Goal: Obtain resource: Download file/media

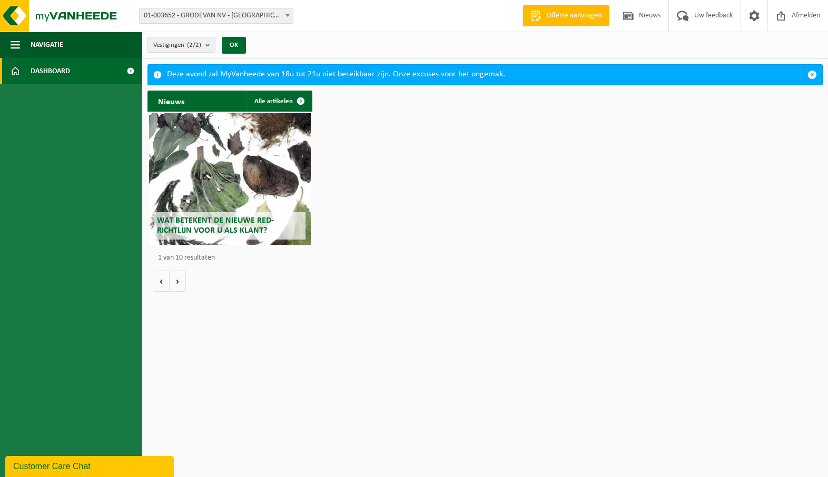
click at [231, 221] on span "Wat betekent de nieuwe RED-richtlijn voor u als klant?" at bounding box center [215, 225] width 117 height 18
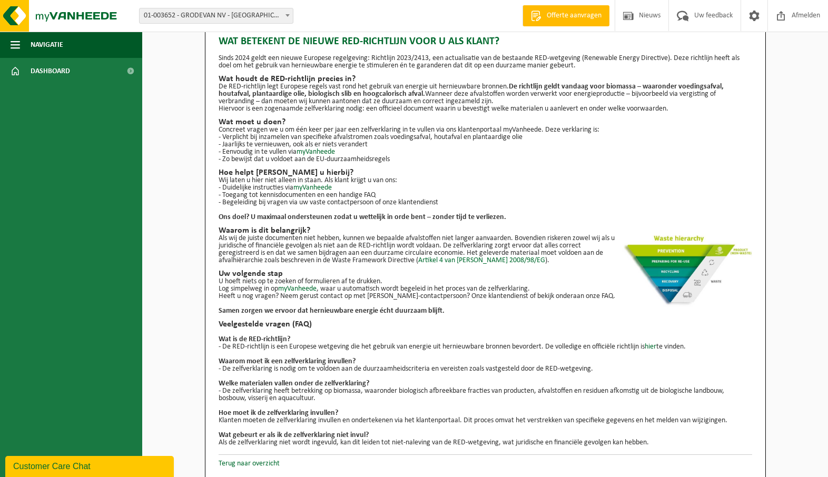
scroll to position [22, 0]
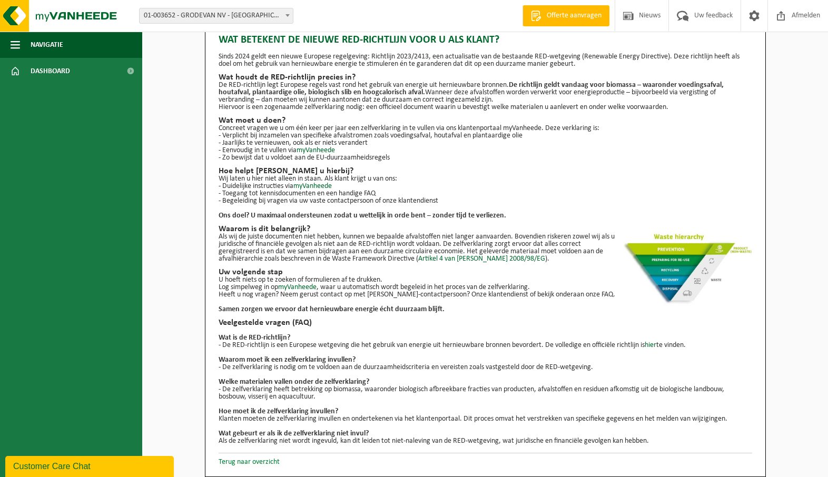
click at [261, 461] on link "Terug naar overzicht" at bounding box center [249, 462] width 61 height 8
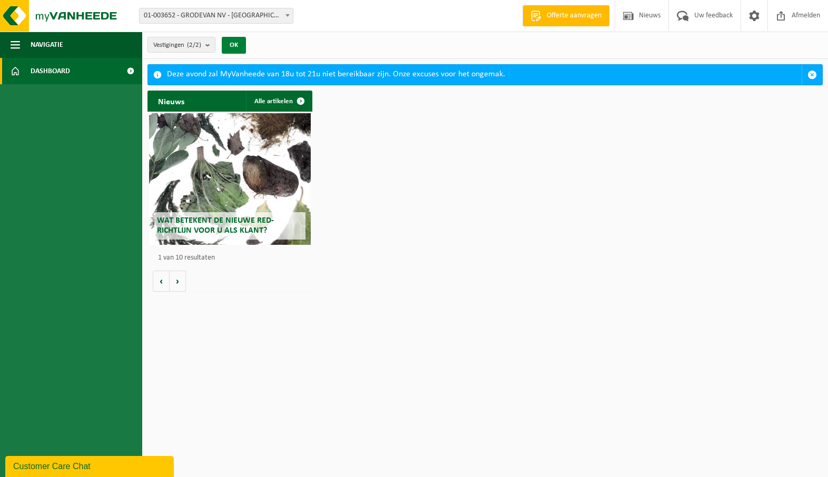
click at [236, 41] on button "OK" at bounding box center [234, 45] width 24 height 17
click at [234, 44] on button "OK" at bounding box center [234, 45] width 24 height 17
click at [129, 70] on span at bounding box center [130, 71] width 24 height 26
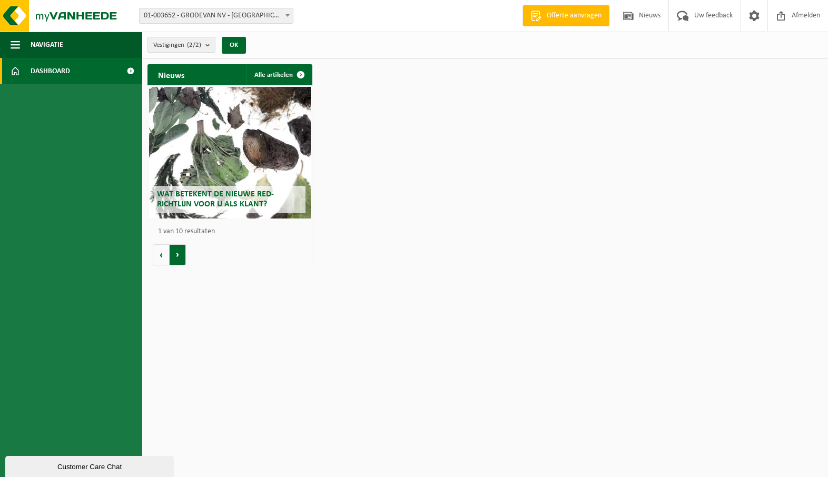
click at [180, 255] on button "Volgende" at bounding box center [178, 254] width 16 height 21
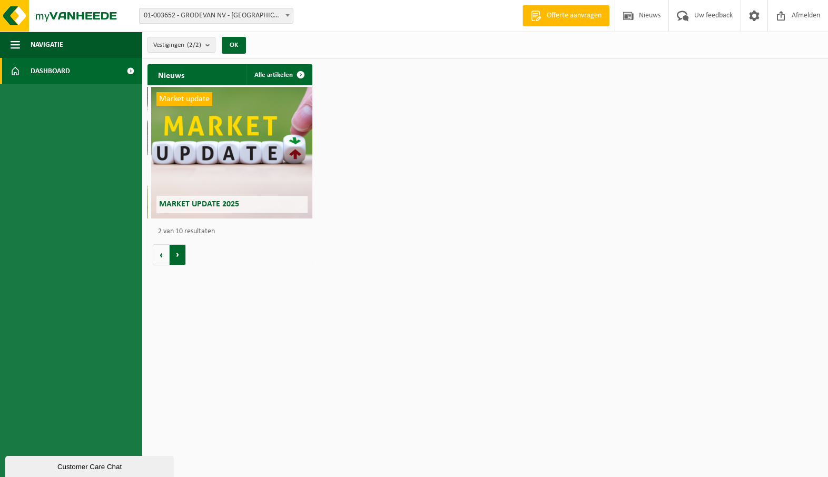
scroll to position [0, 164]
click at [160, 258] on button "Vorige" at bounding box center [161, 254] width 17 height 21
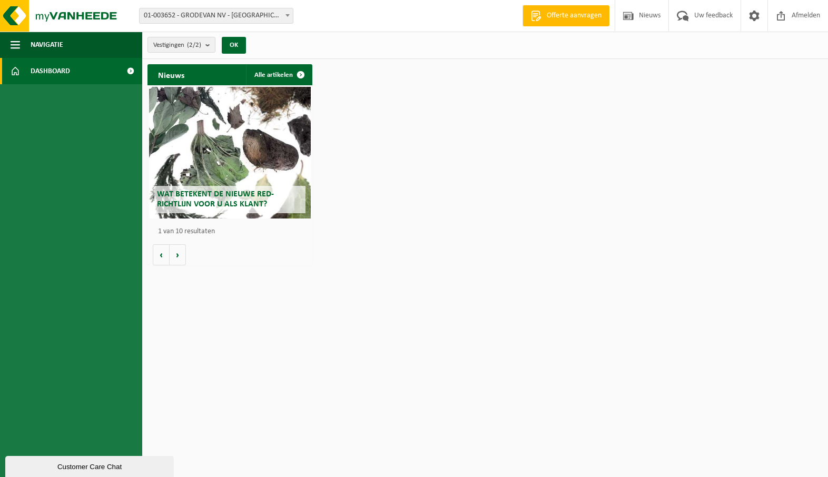
scroll to position [0, 0]
click at [209, 157] on div "Wat betekent de nieuwe RED-richtlijn voor u als klant?" at bounding box center [230, 153] width 162 height 132
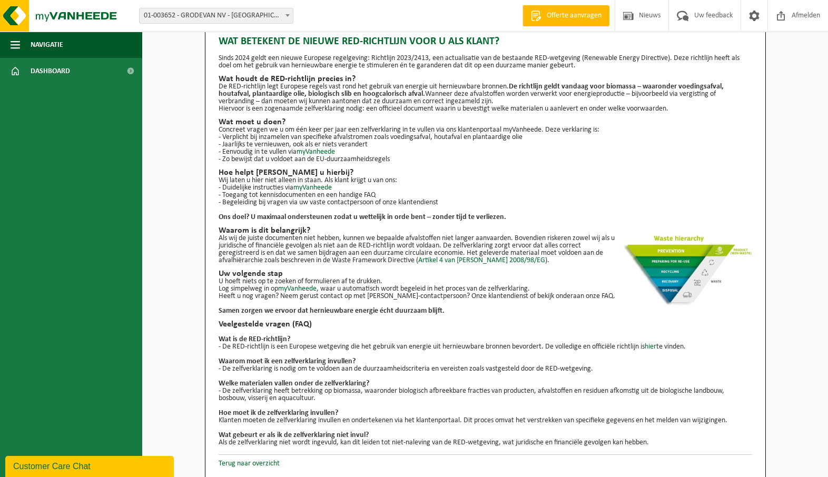
scroll to position [22, 0]
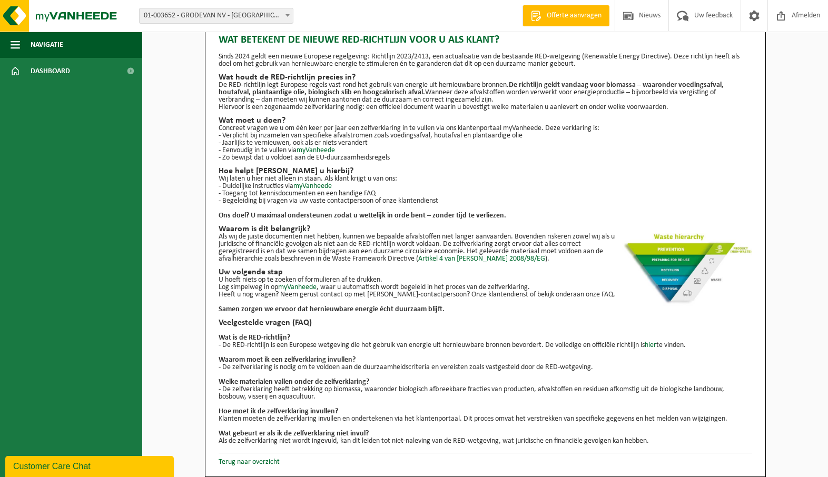
click at [284, 15] on span at bounding box center [287, 15] width 11 height 14
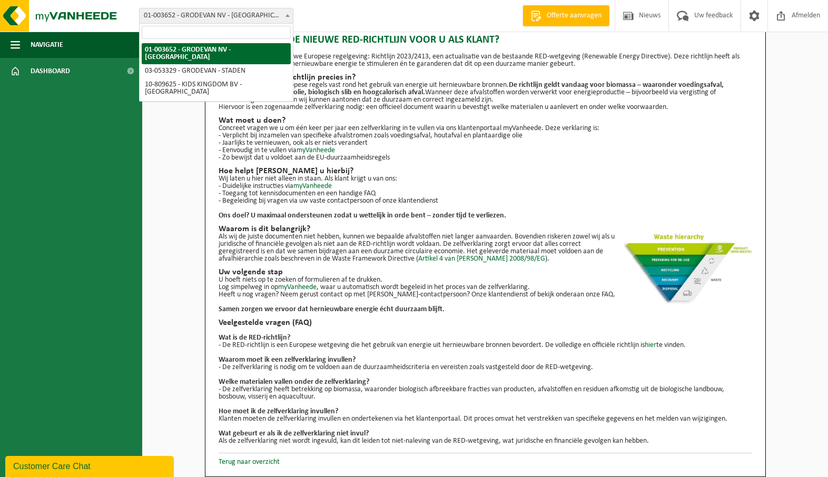
click at [283, 14] on span at bounding box center [287, 15] width 11 height 14
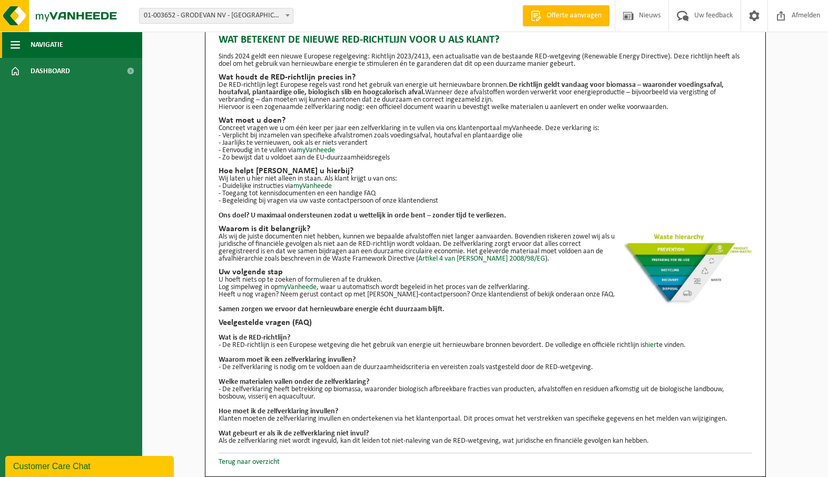
click at [14, 44] on span "button" at bounding box center [15, 45] width 9 height 26
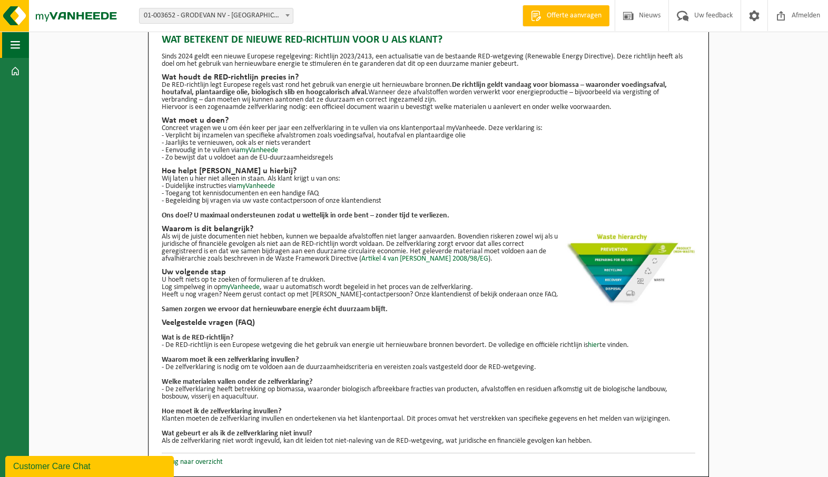
click at [14, 44] on span "button" at bounding box center [15, 45] width 9 height 26
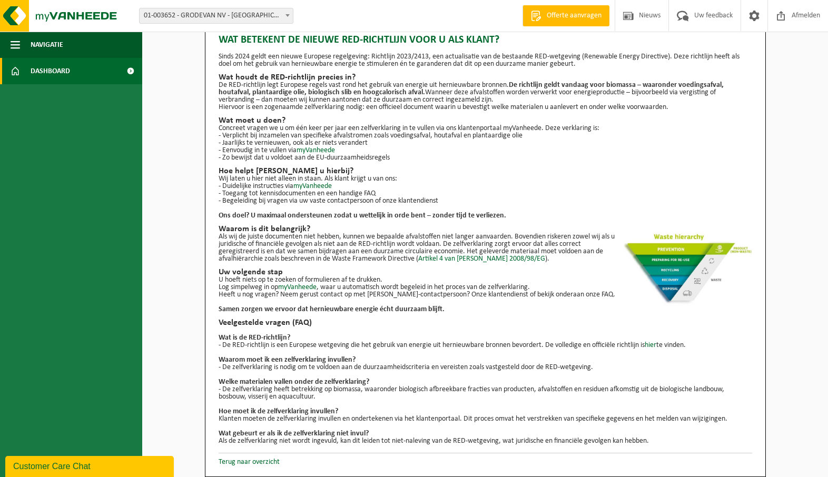
click at [17, 70] on span at bounding box center [15, 71] width 9 height 26
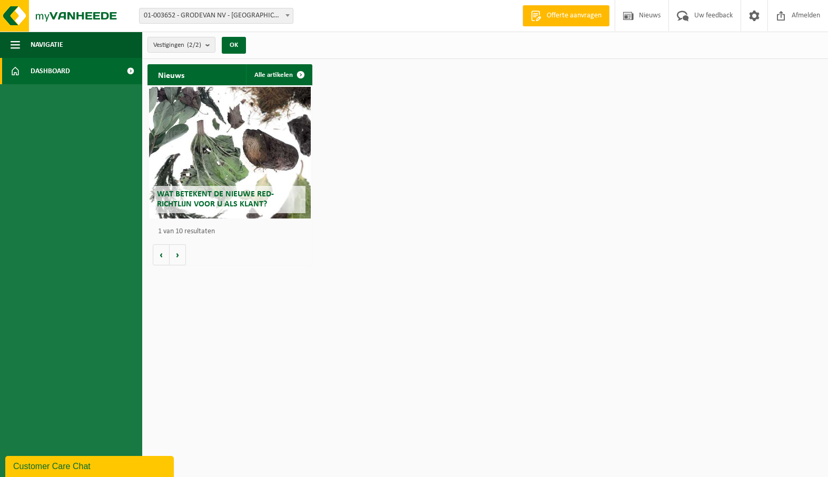
click at [127, 70] on span at bounding box center [130, 71] width 24 height 26
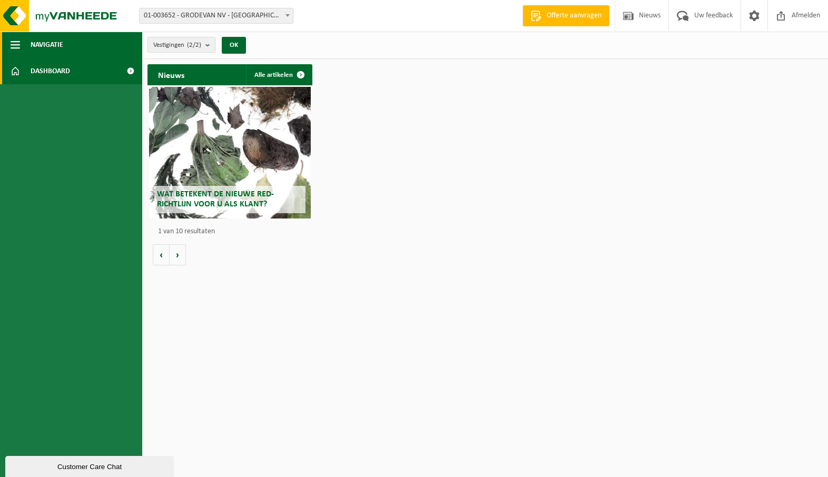
click at [17, 41] on span "button" at bounding box center [15, 45] width 9 height 26
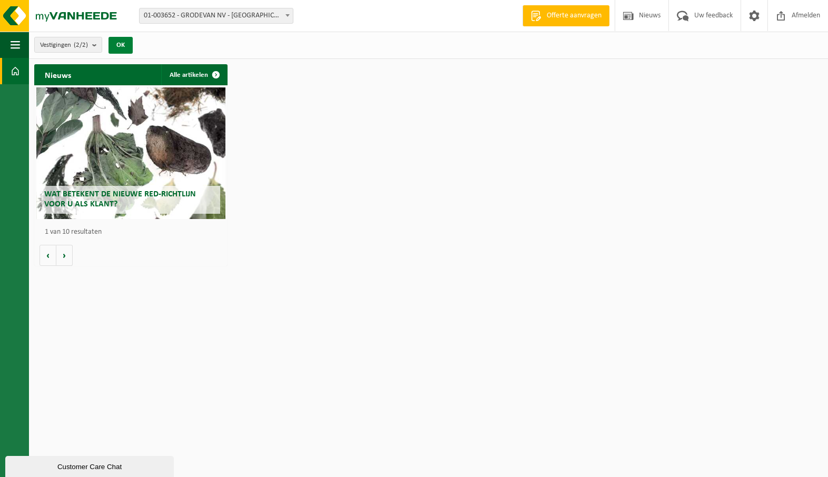
click at [128, 44] on button "OK" at bounding box center [120, 45] width 24 height 17
click at [123, 45] on button "OK" at bounding box center [120, 45] width 24 height 17
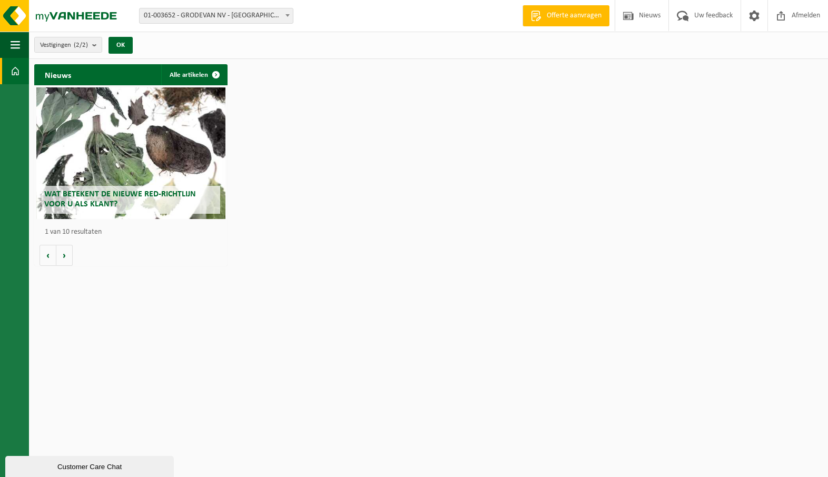
click at [538, 284] on html "Vestiging: 01-003652 - GRODEVAN NV - ROESELARE 03-053329 - GRODEVAN - STADEN 10…" at bounding box center [414, 238] width 828 height 477
click at [64, 257] on button "Volgende" at bounding box center [64, 255] width 16 height 21
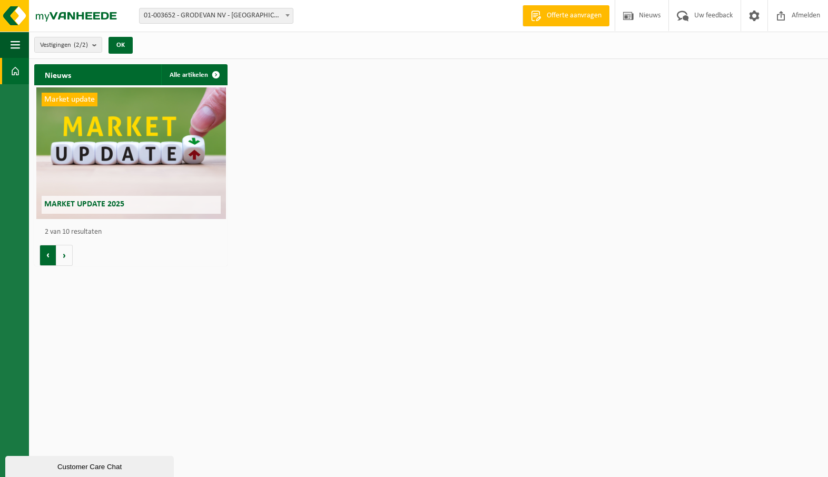
click at [49, 257] on button "Vorige" at bounding box center [47, 255] width 17 height 21
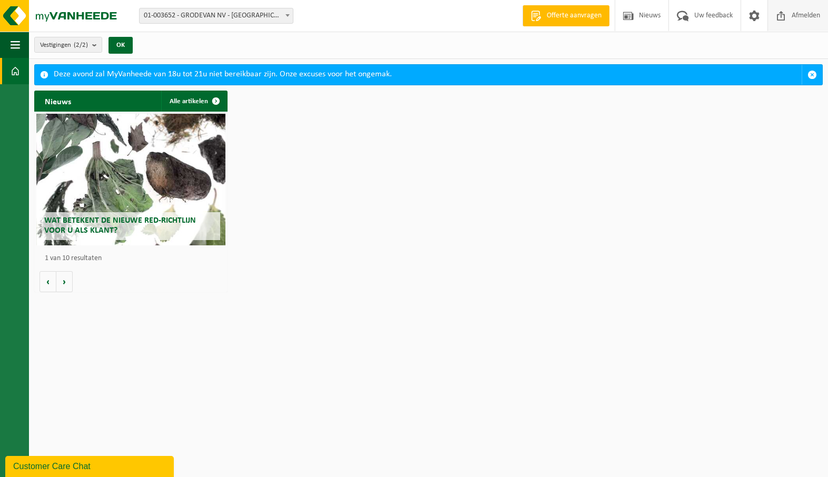
click at [785, 10] on span at bounding box center [781, 15] width 16 height 31
click at [808, 72] on span "button" at bounding box center [811, 74] width 9 height 9
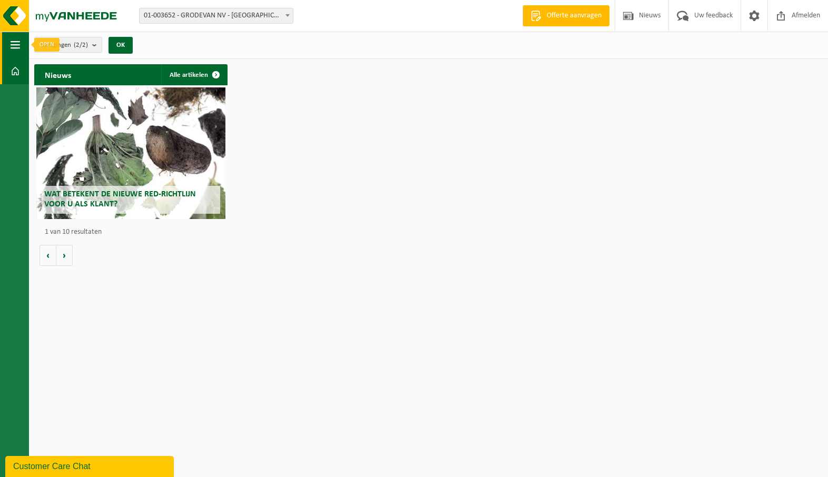
click at [15, 42] on span "button" at bounding box center [15, 45] width 9 height 26
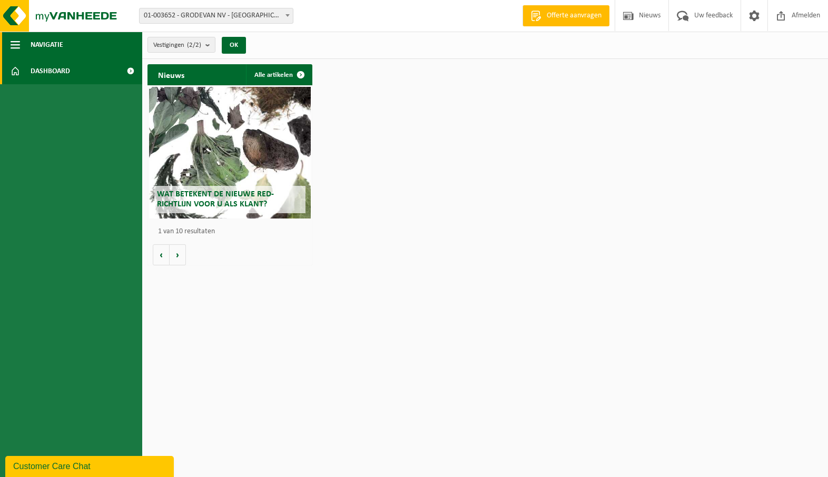
click at [15, 42] on span "button" at bounding box center [15, 45] width 9 height 26
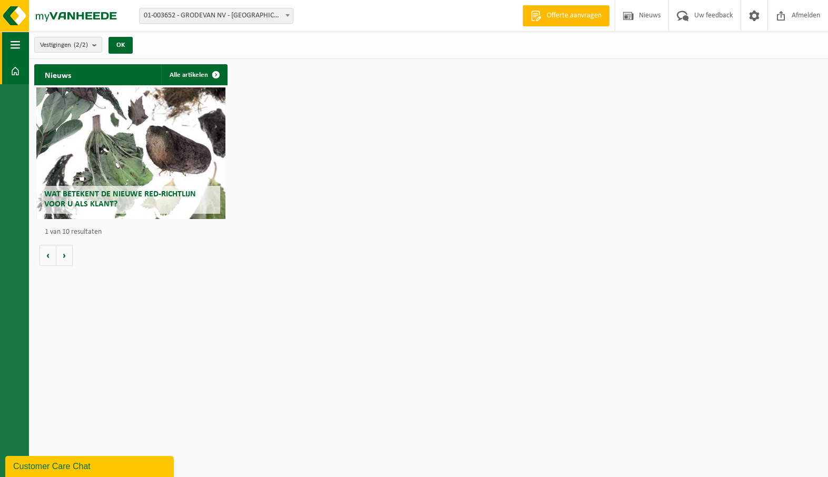
click at [15, 42] on span "button" at bounding box center [15, 45] width 9 height 26
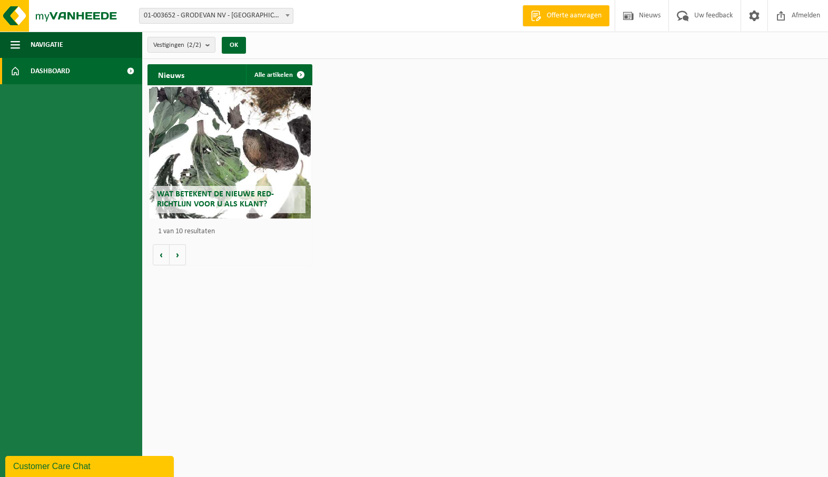
click at [129, 70] on span at bounding box center [130, 71] width 24 height 26
click at [180, 256] on button "Volgende" at bounding box center [178, 254] width 16 height 21
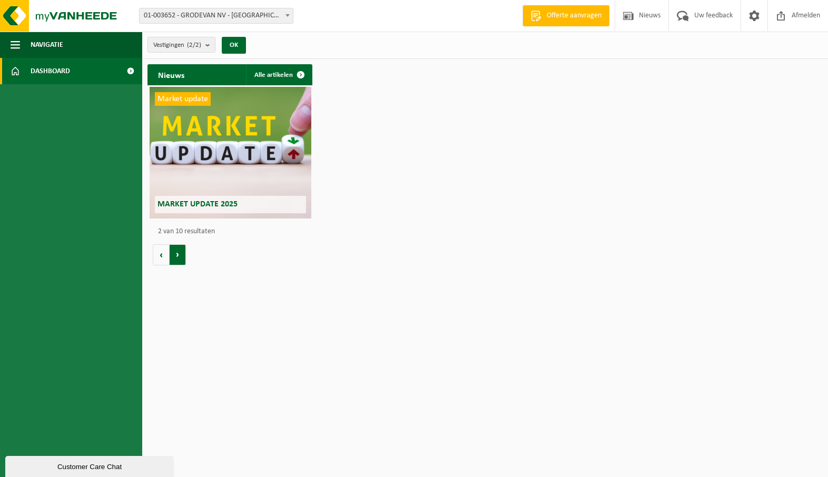
scroll to position [0, 164]
click at [180, 256] on button "Volgende" at bounding box center [178, 254] width 16 height 21
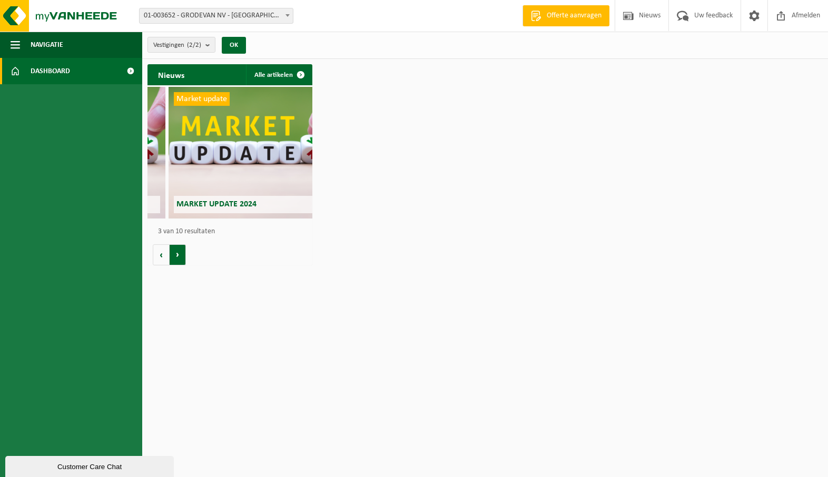
scroll to position [0, 329]
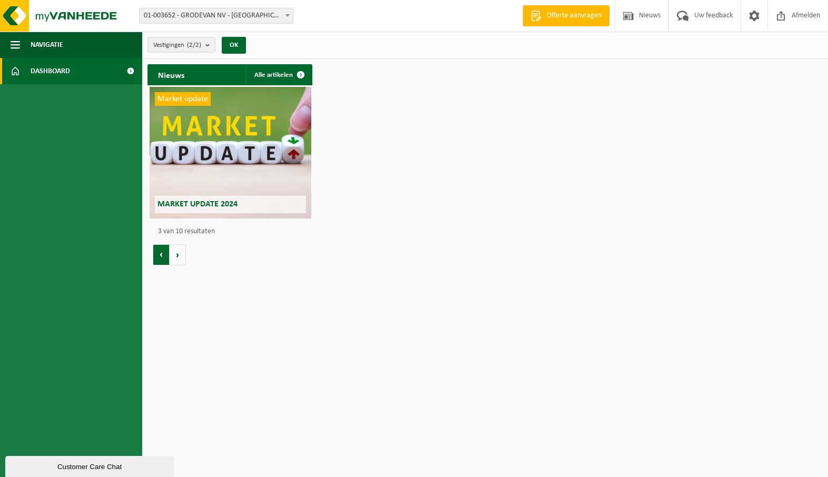
click at [158, 254] on button "Vorige" at bounding box center [161, 254] width 17 height 21
click at [225, 115] on div "Market update Market update 2025" at bounding box center [231, 153] width 162 height 132
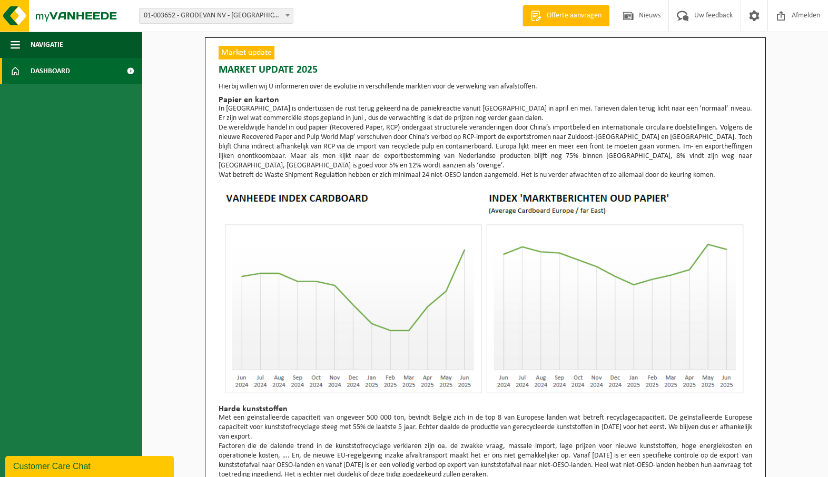
click at [132, 67] on span at bounding box center [130, 71] width 24 height 26
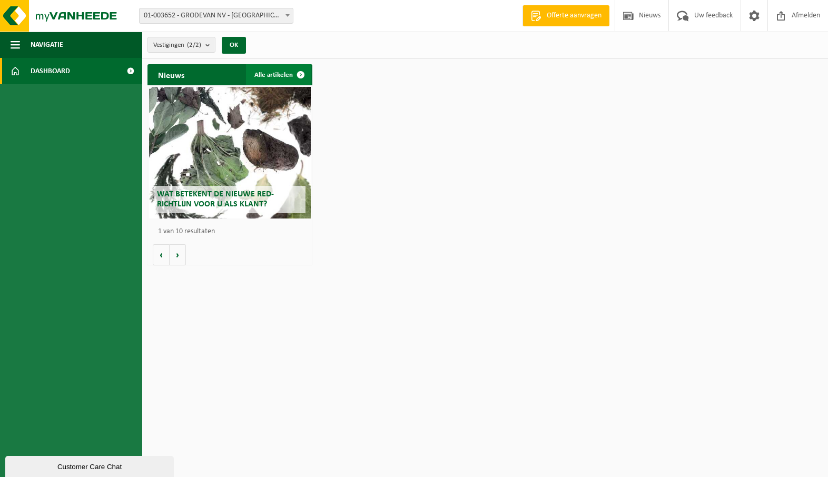
click at [279, 72] on link "Alle artikelen" at bounding box center [278, 74] width 65 height 21
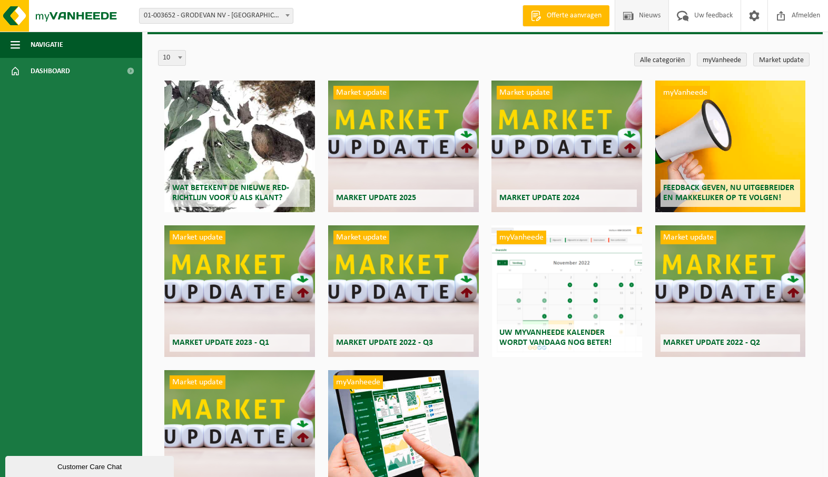
scroll to position [28, 0]
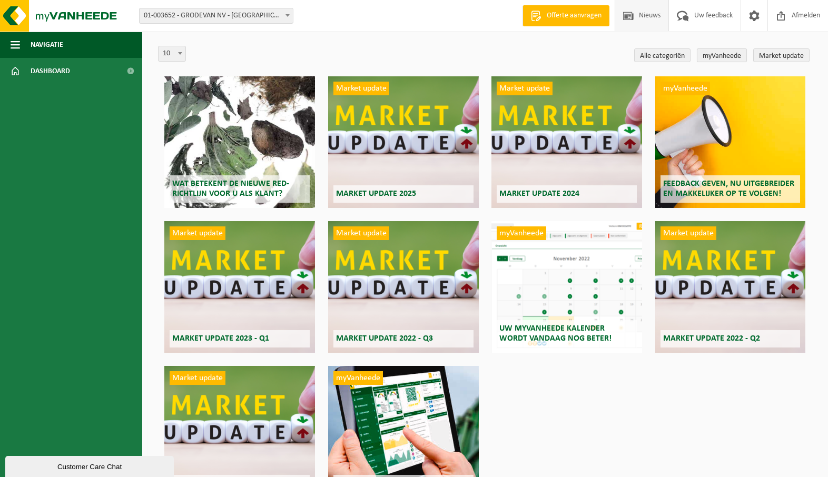
click at [738, 53] on link "myVanheede" at bounding box center [722, 55] width 50 height 14
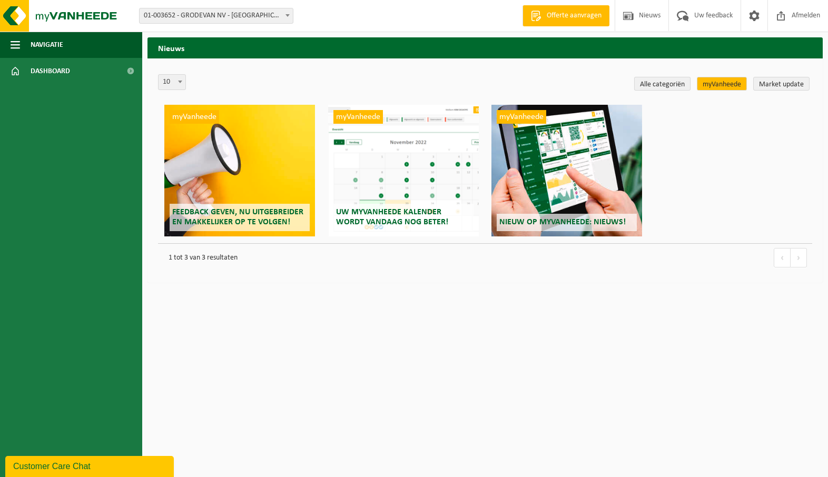
click at [663, 83] on link "Alle categoriën" at bounding box center [662, 84] width 56 height 14
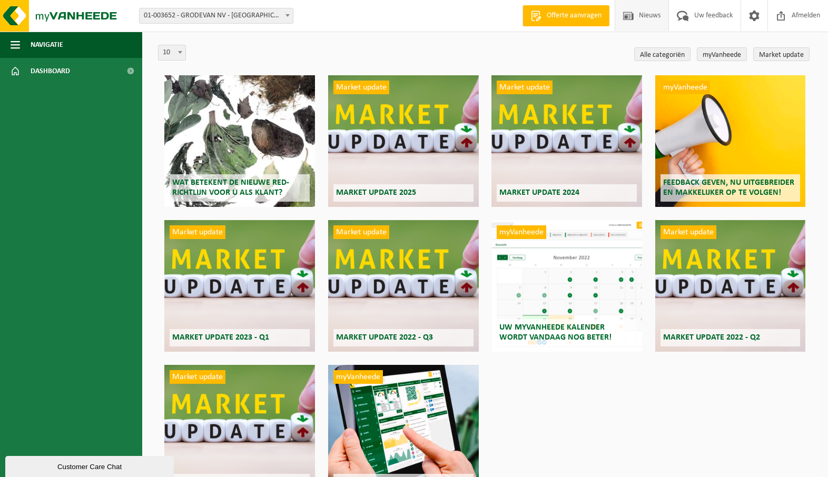
scroll to position [30, 0]
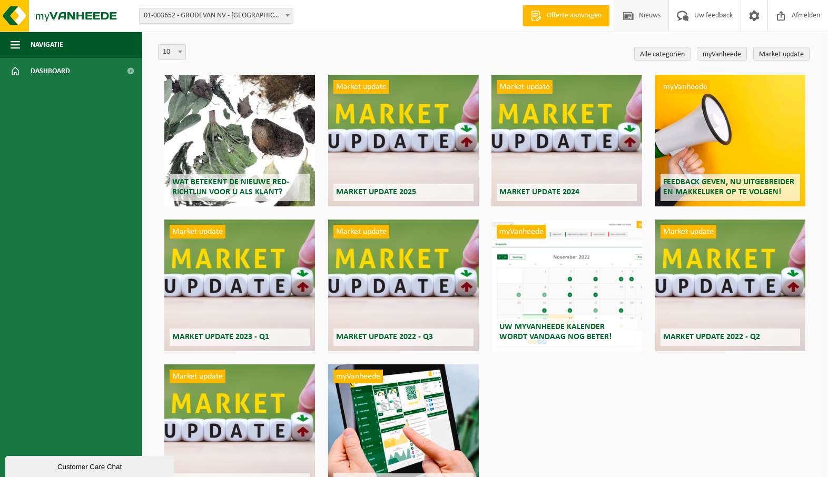
click at [643, 12] on span "Nieuws" at bounding box center [649, 15] width 27 height 31
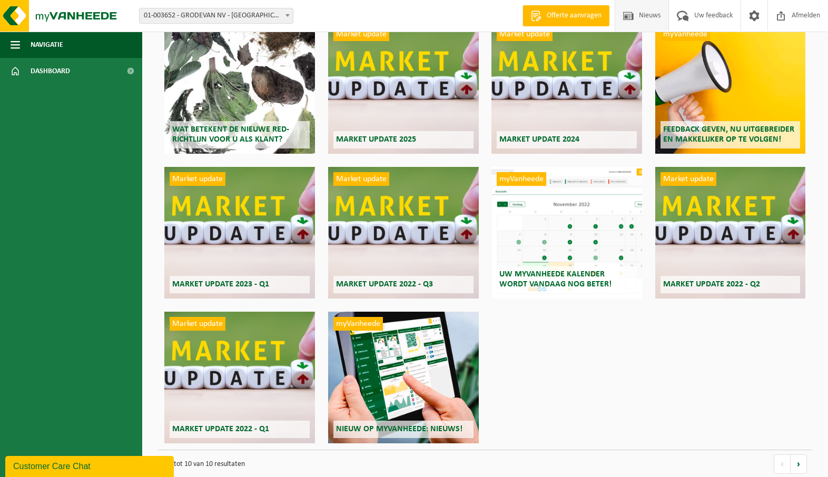
scroll to position [100, 0]
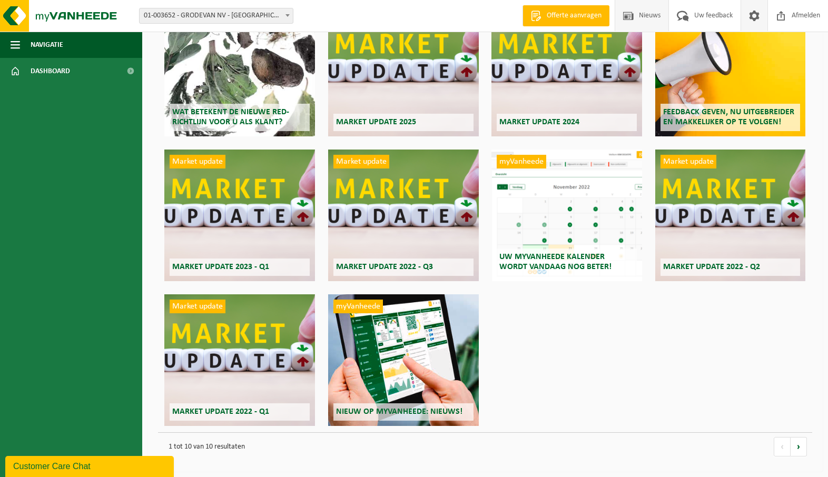
click at [753, 14] on span at bounding box center [754, 15] width 16 height 31
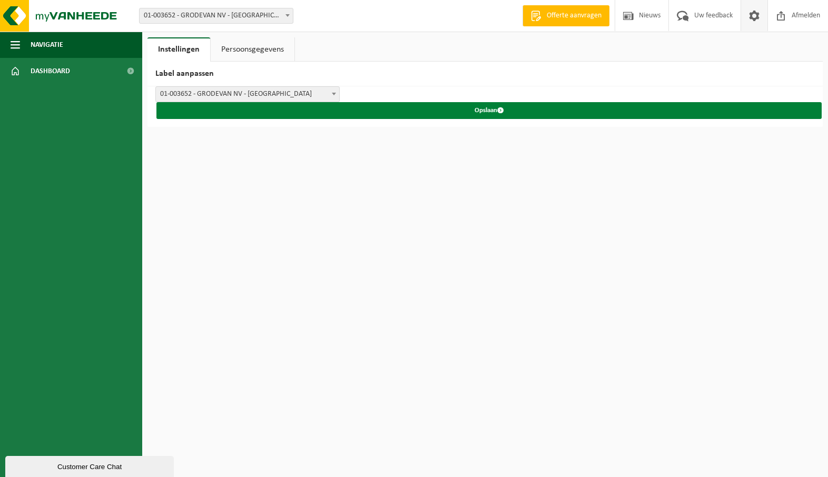
click at [503, 109] on span "submit" at bounding box center [500, 110] width 7 height 7
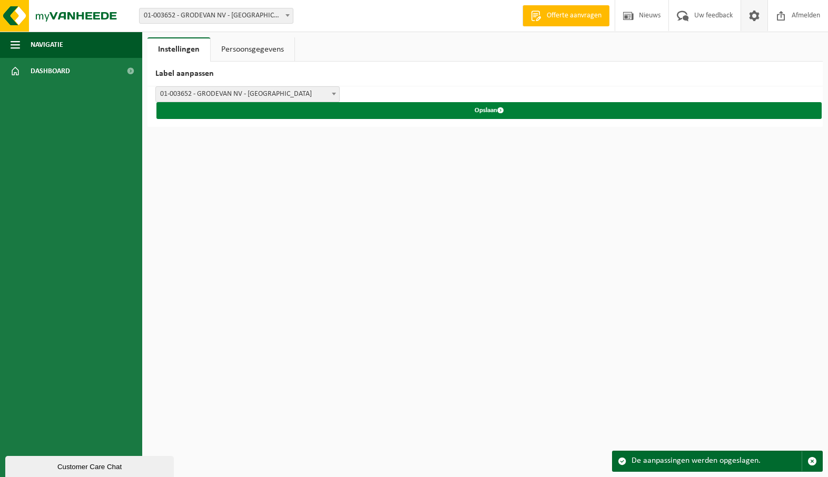
click at [502, 109] on span "submit" at bounding box center [500, 110] width 7 height 7
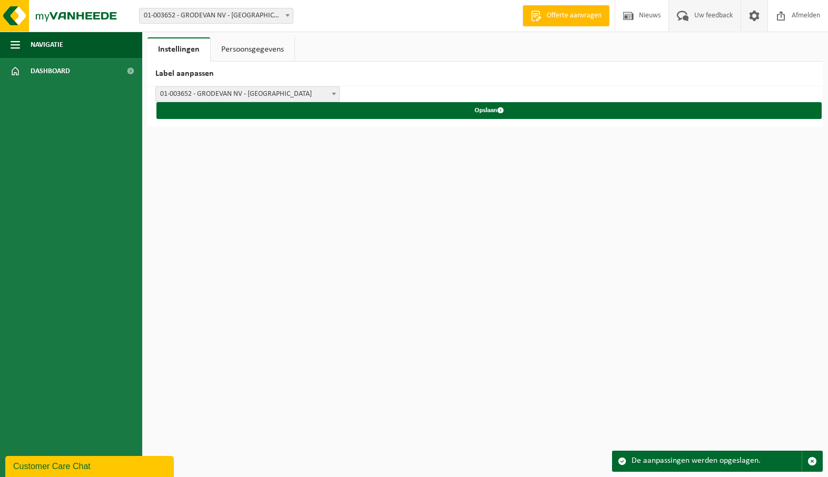
click at [720, 13] on span "Uw feedback" at bounding box center [713, 15] width 44 height 31
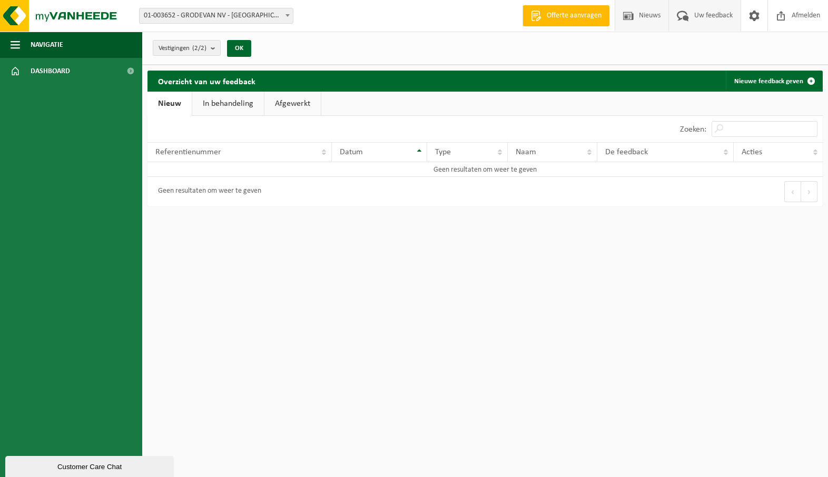
click at [642, 10] on span "Nieuws" at bounding box center [649, 15] width 27 height 31
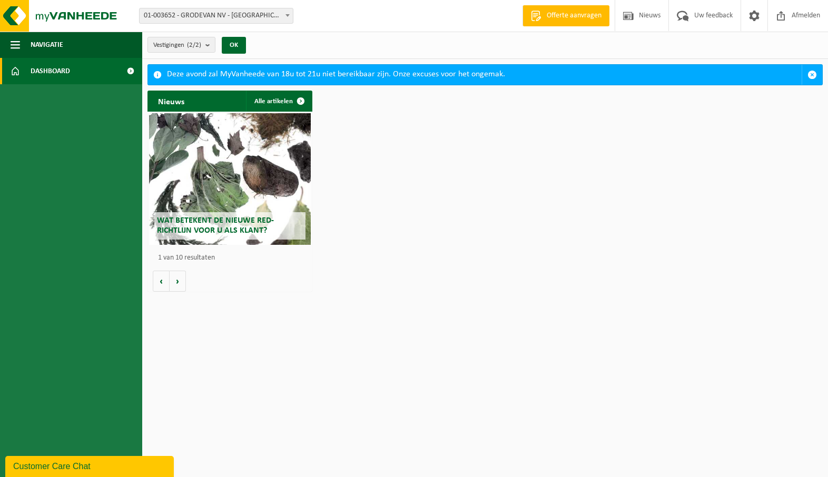
click at [202, 224] on span "Wat betekent de nieuwe RED-richtlijn voor u als klant?" at bounding box center [215, 225] width 117 height 18
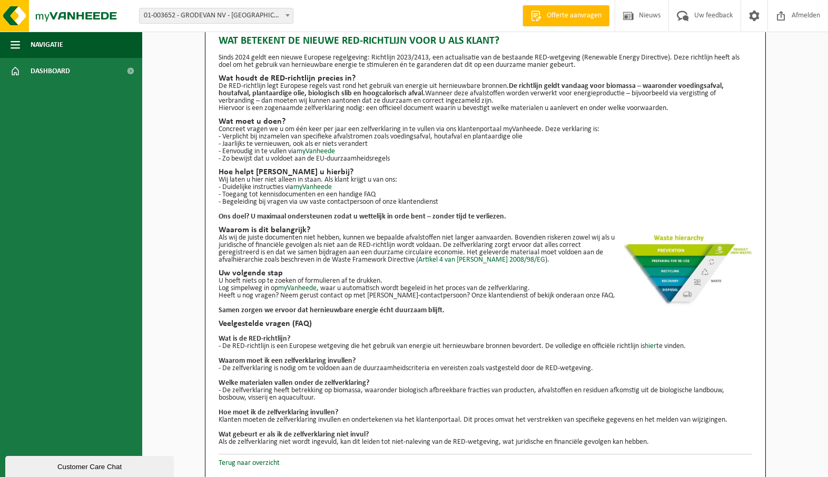
scroll to position [22, 0]
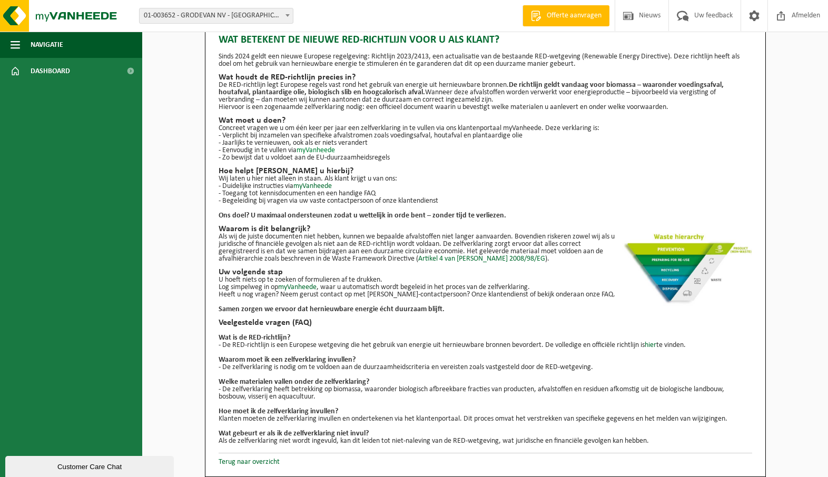
click at [316, 150] on link "myVanheede" at bounding box center [315, 150] width 38 height 8
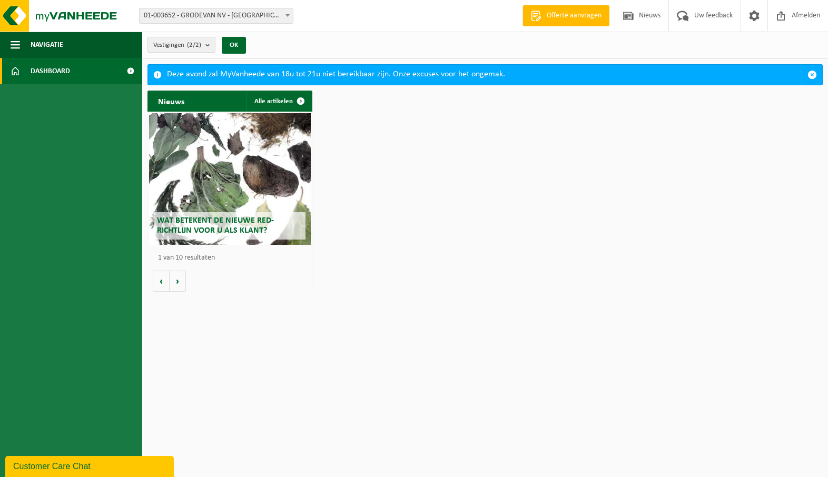
click at [208, 223] on span "Wat betekent de nieuwe RED-richtlijn voor u als klant?" at bounding box center [215, 225] width 117 height 18
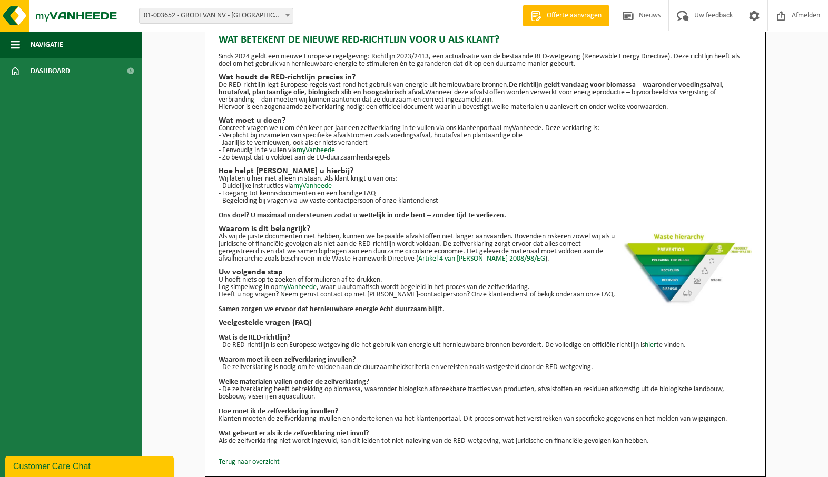
scroll to position [21, 0]
click at [314, 186] on link "myVanheede" at bounding box center [312, 187] width 38 height 8
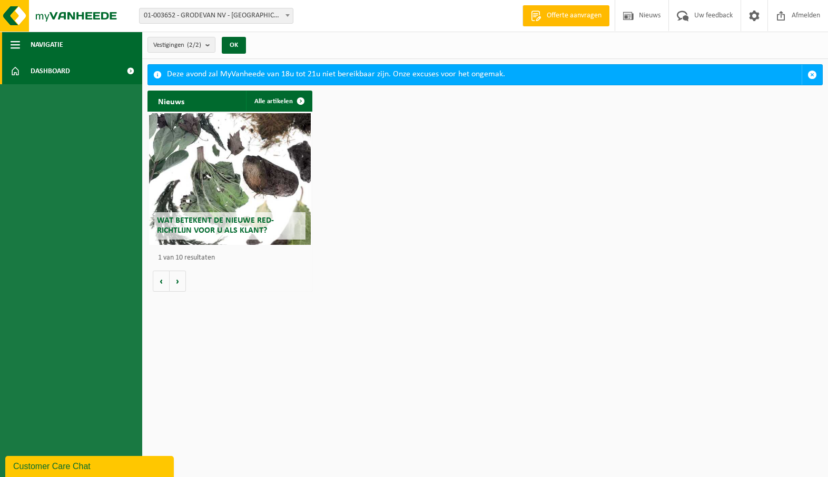
click at [26, 43] on button "Navigatie" at bounding box center [71, 45] width 142 height 26
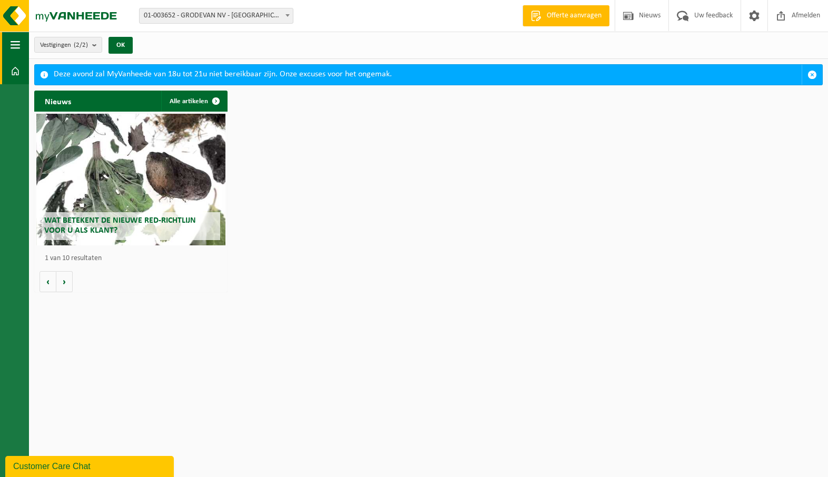
click at [16, 43] on span "button" at bounding box center [15, 45] width 9 height 26
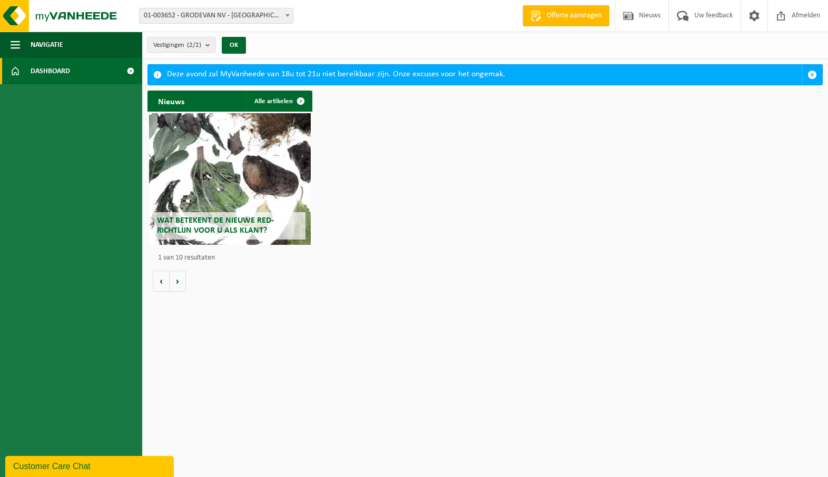
click at [27, 72] on link "Dashboard" at bounding box center [71, 71] width 142 height 26
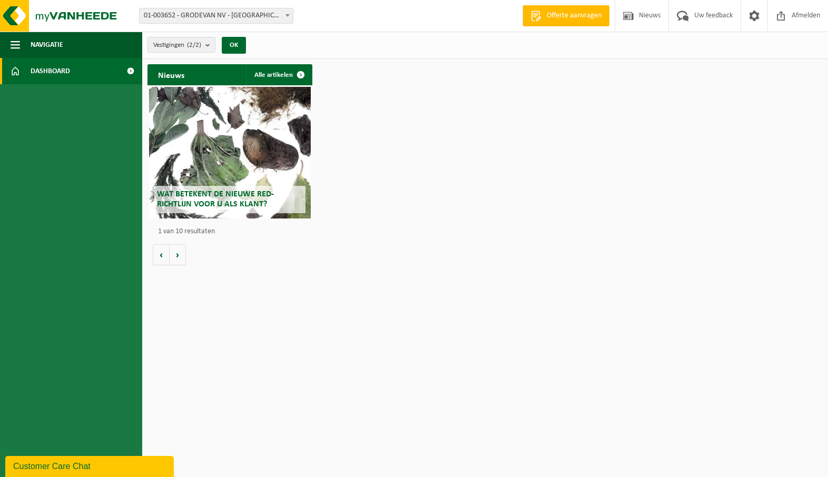
click at [129, 70] on span at bounding box center [130, 71] width 24 height 26
click at [243, 166] on div "Wat betekent de nieuwe RED-richtlijn voor u als klant?" at bounding box center [230, 153] width 162 height 132
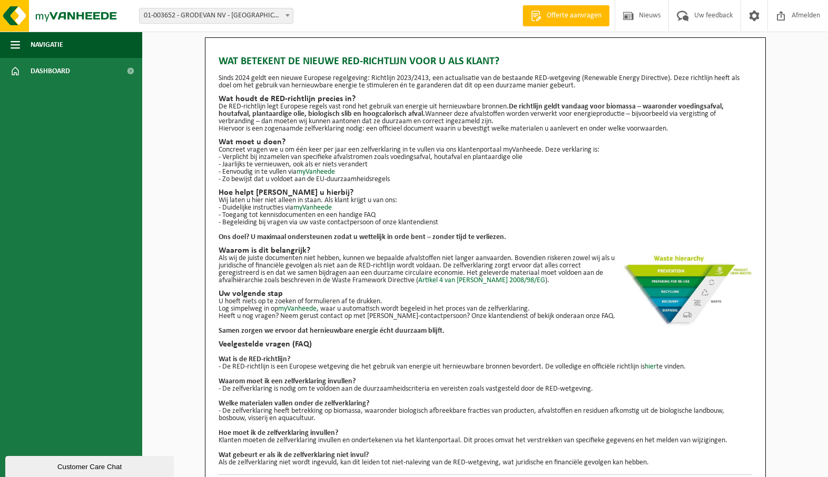
scroll to position [22, 0]
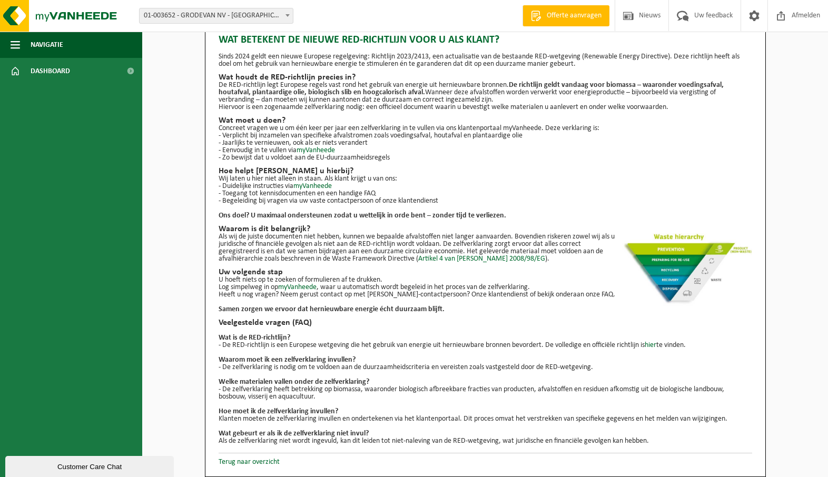
click at [285, 13] on span at bounding box center [287, 15] width 11 height 14
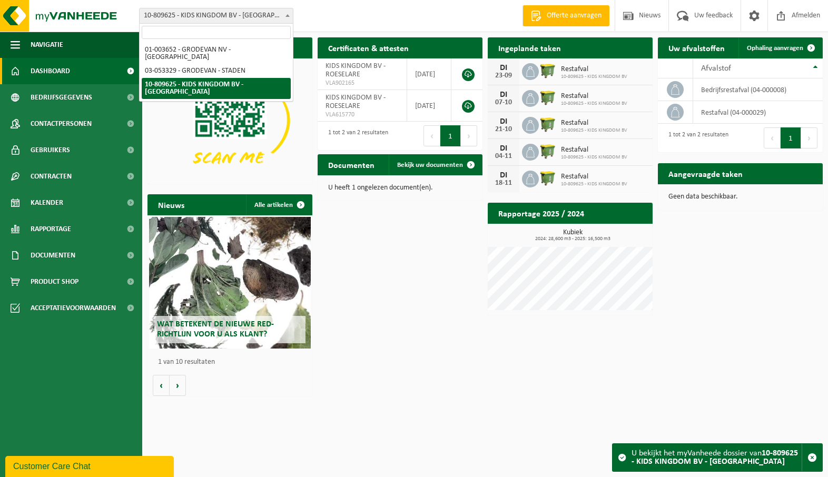
click at [285, 13] on span at bounding box center [287, 15] width 11 height 14
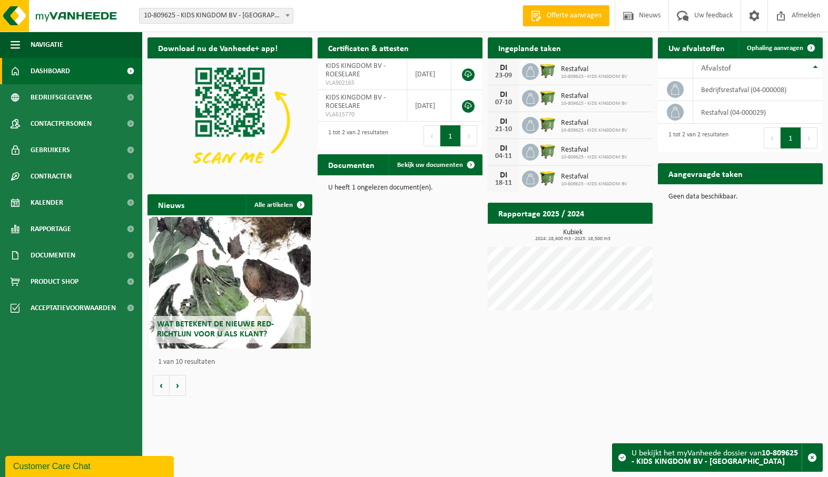
click at [366, 14] on div "Vestiging: 01-003652 - GRODEVAN NV - [GEOGRAPHIC_DATA] 03-053329 - GRODEVAN - S…" at bounding box center [414, 16] width 828 height 32
click at [403, 356] on div "Download nu de Vanheede+ app! Verberg Certificaten & attesten Bekijk uw certifi…" at bounding box center [485, 217] width 680 height 370
click at [469, 74] on link at bounding box center [468, 74] width 13 height 13
